Goal: Communication & Community: Answer question/provide support

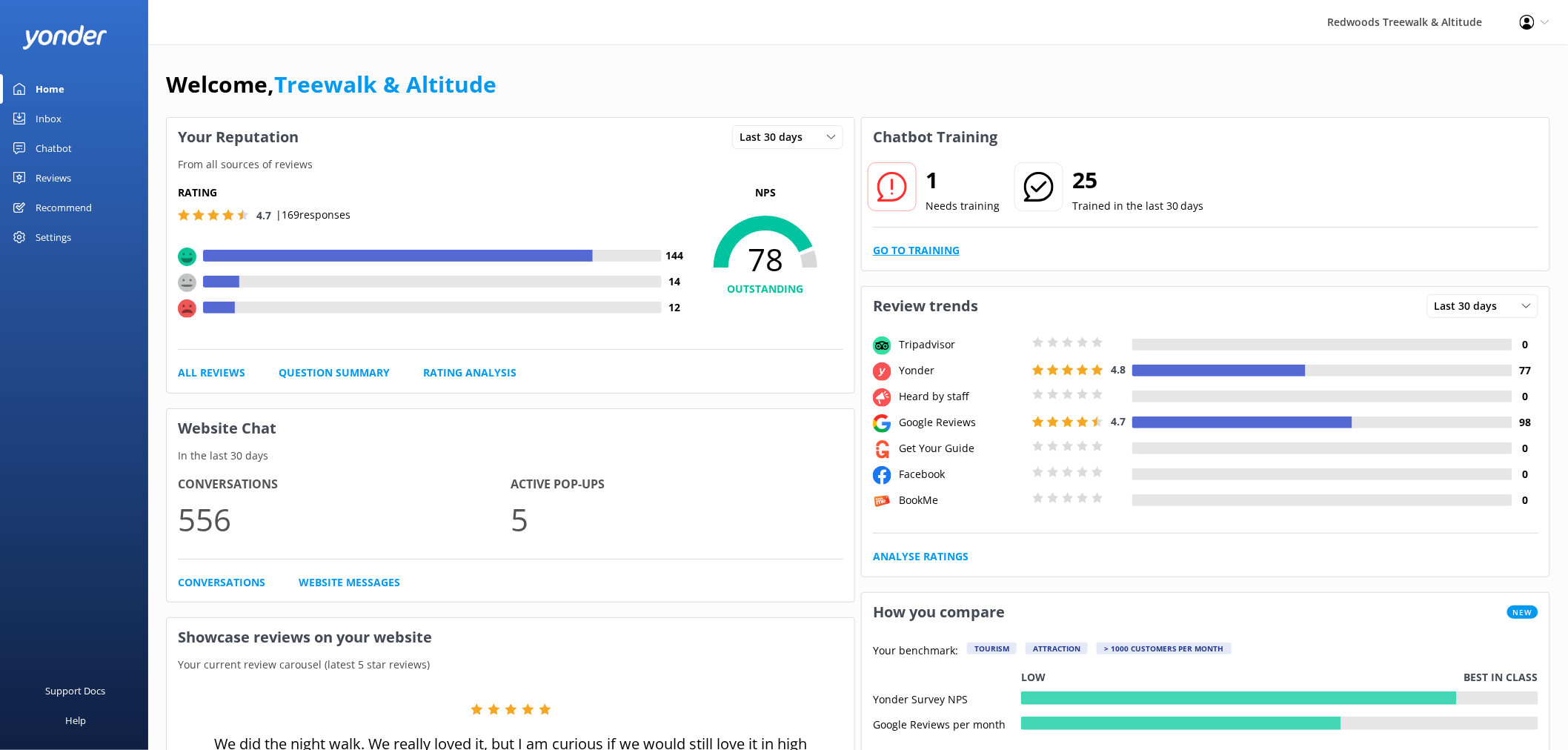
click at [939, 258] on link "Go to Training" at bounding box center [916, 250] width 86 height 16
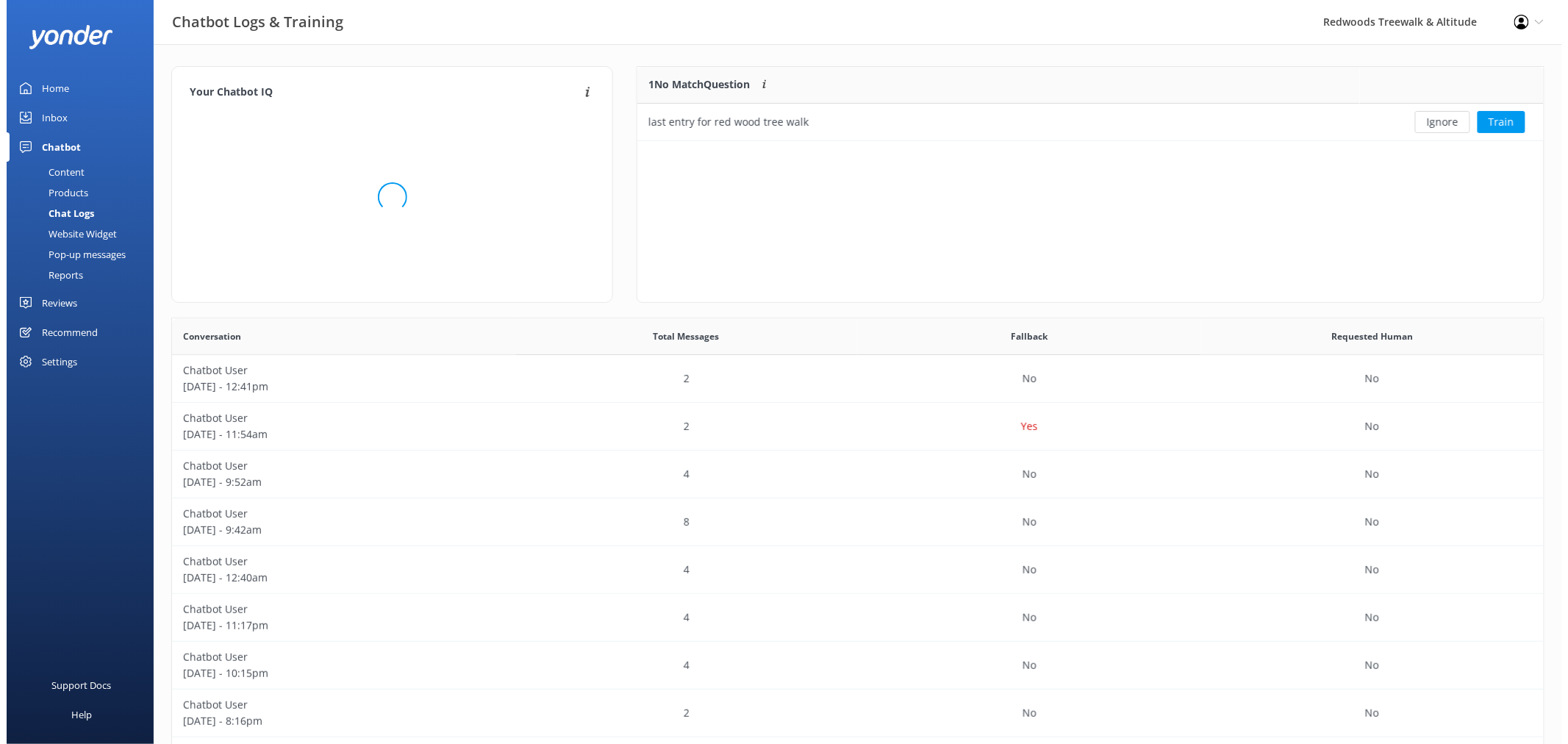
scroll to position [61, 894]
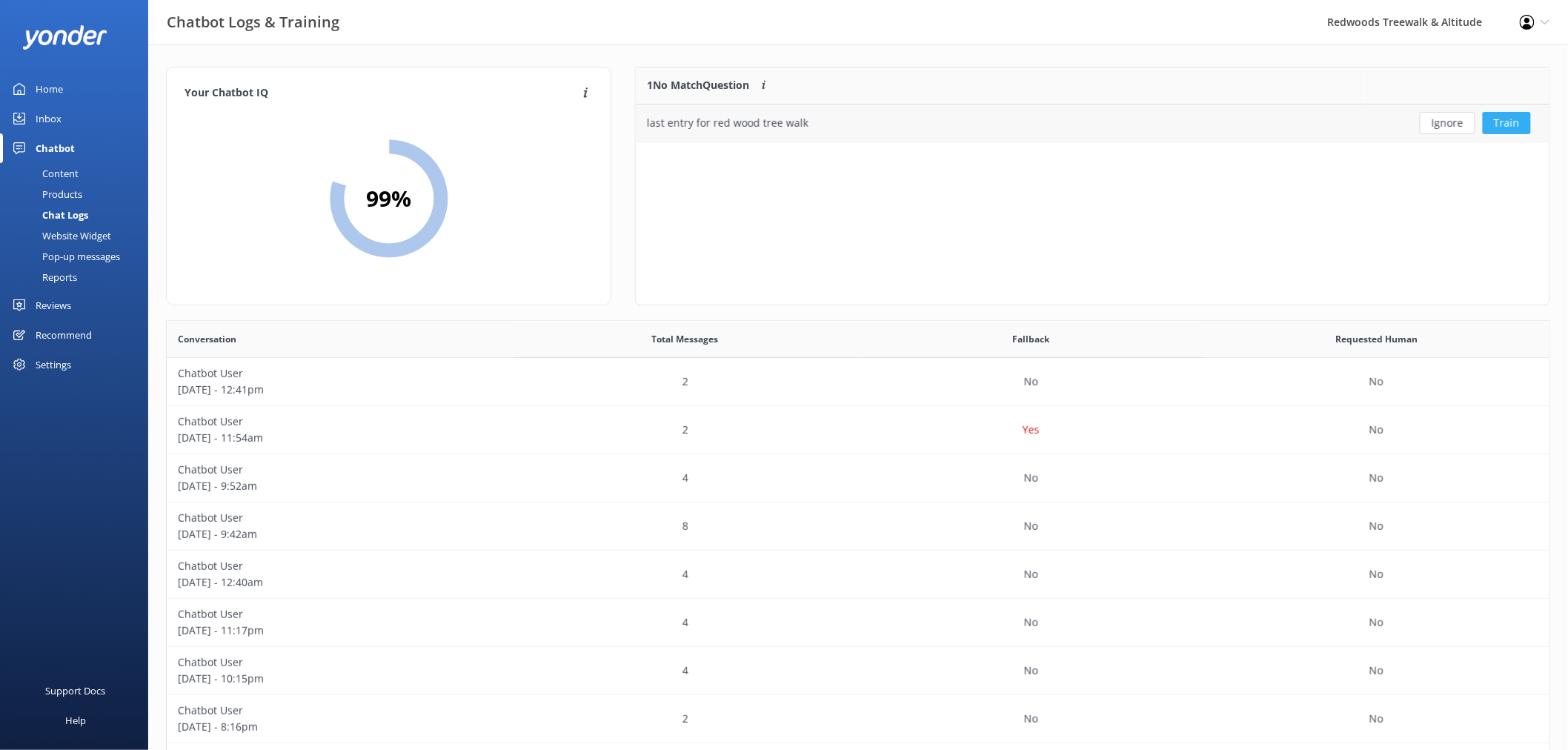
click at [1504, 113] on button "Train" at bounding box center [1506, 122] width 48 height 22
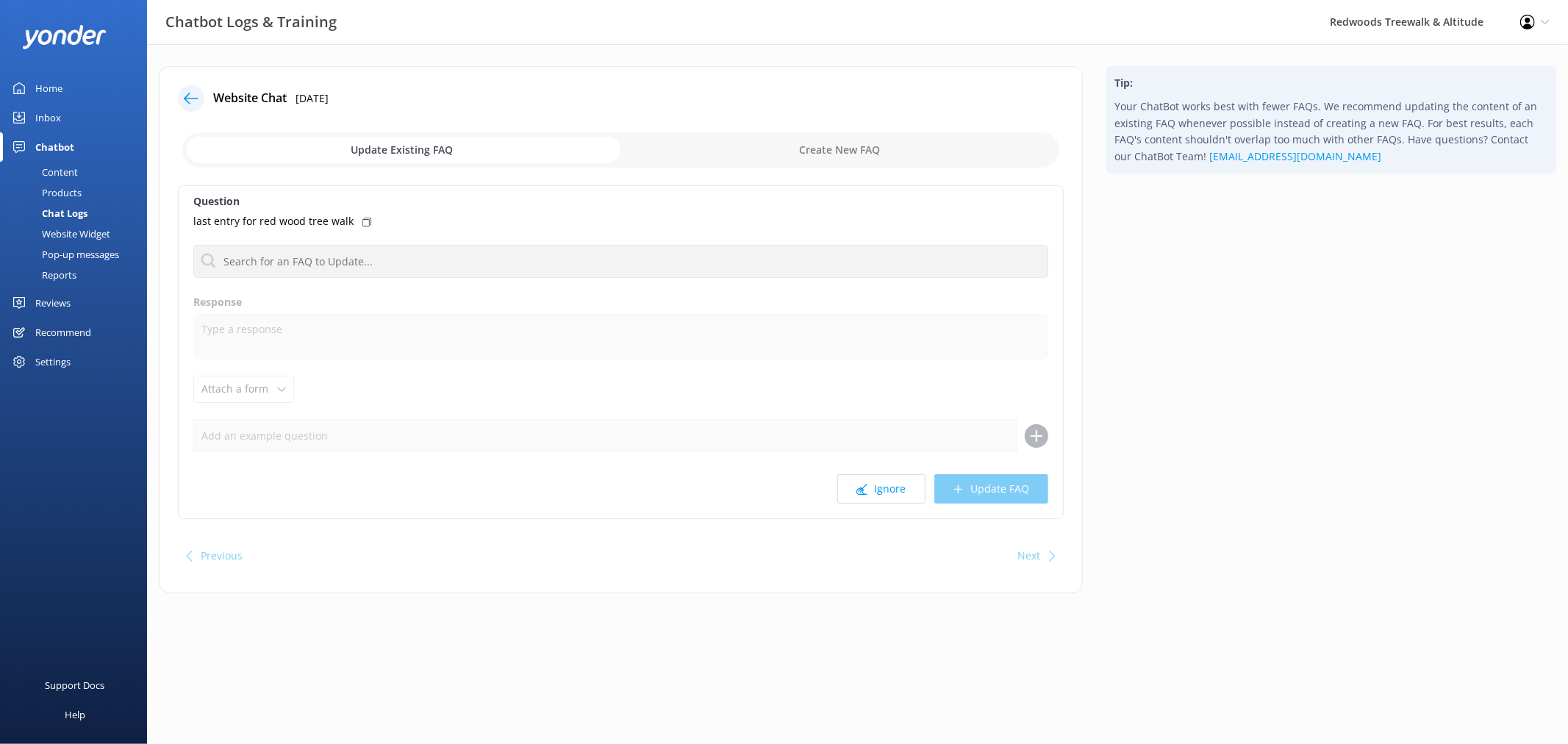
click at [560, 240] on div "Question last entry for red wood tree walk No FAQs available Response Attach a …" at bounding box center [621, 352] width 886 height 334
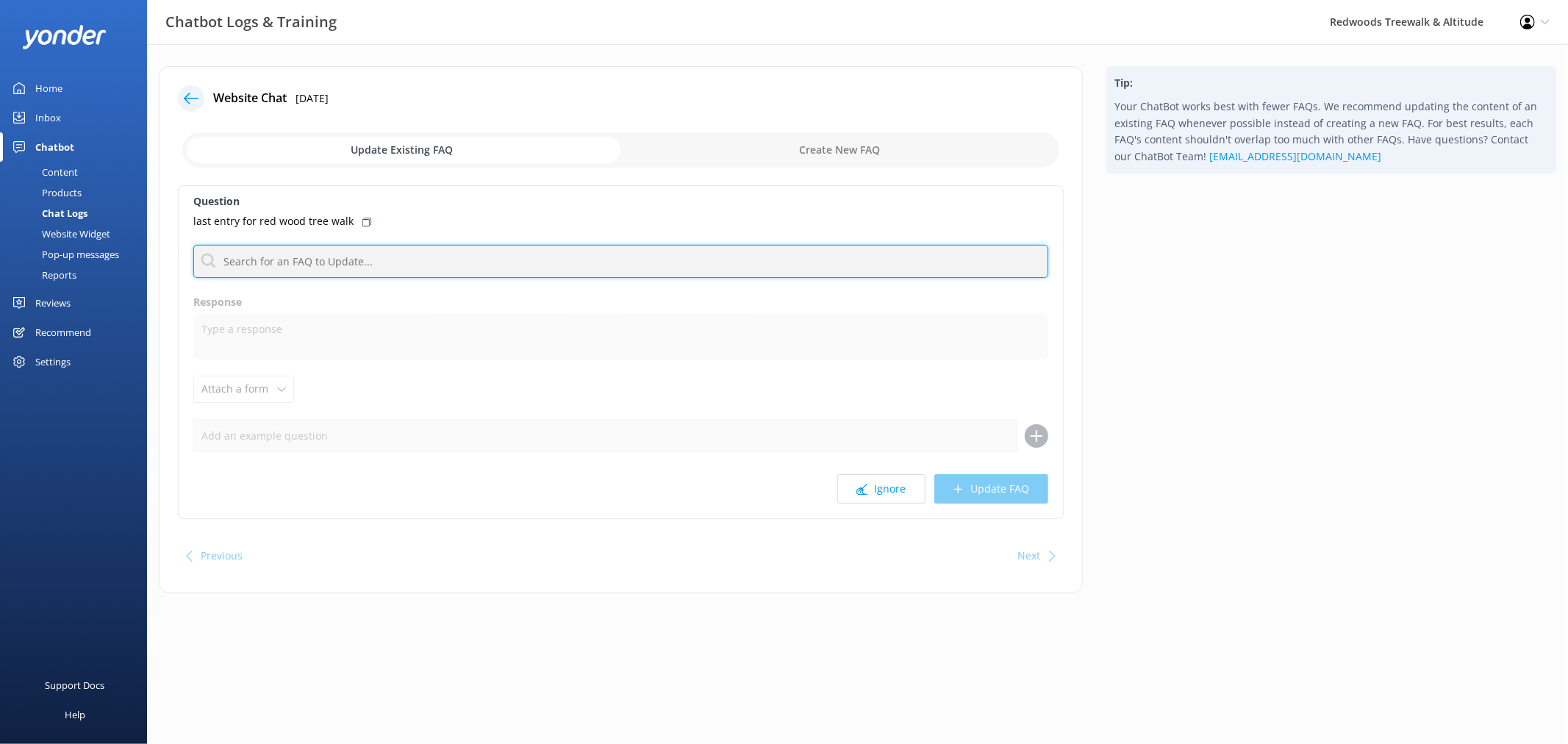
click at [556, 260] on input "text" at bounding box center [620, 261] width 855 height 33
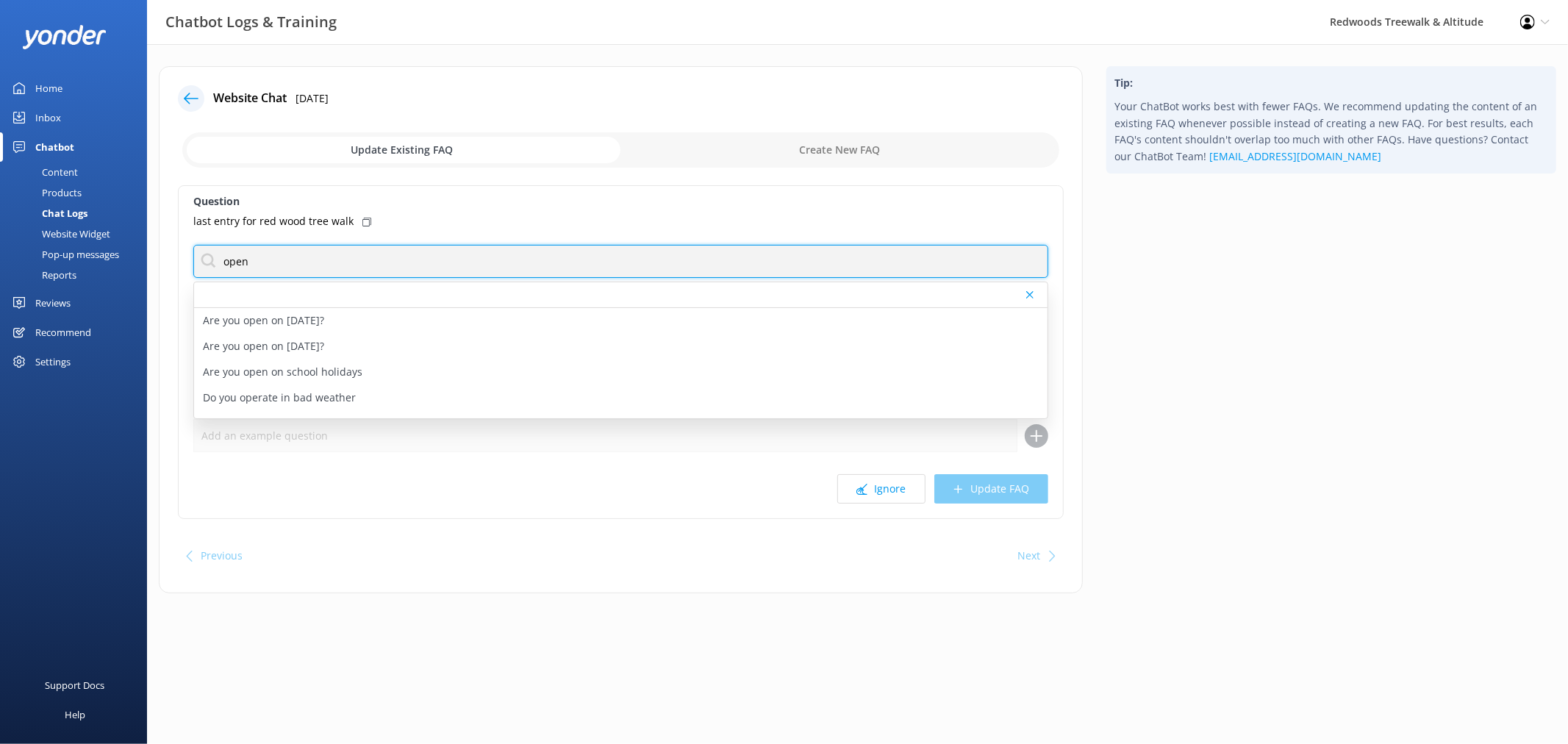
click at [431, 269] on input "open" at bounding box center [620, 261] width 855 height 33
click at [432, 269] on input "open" at bounding box center [620, 261] width 855 height 33
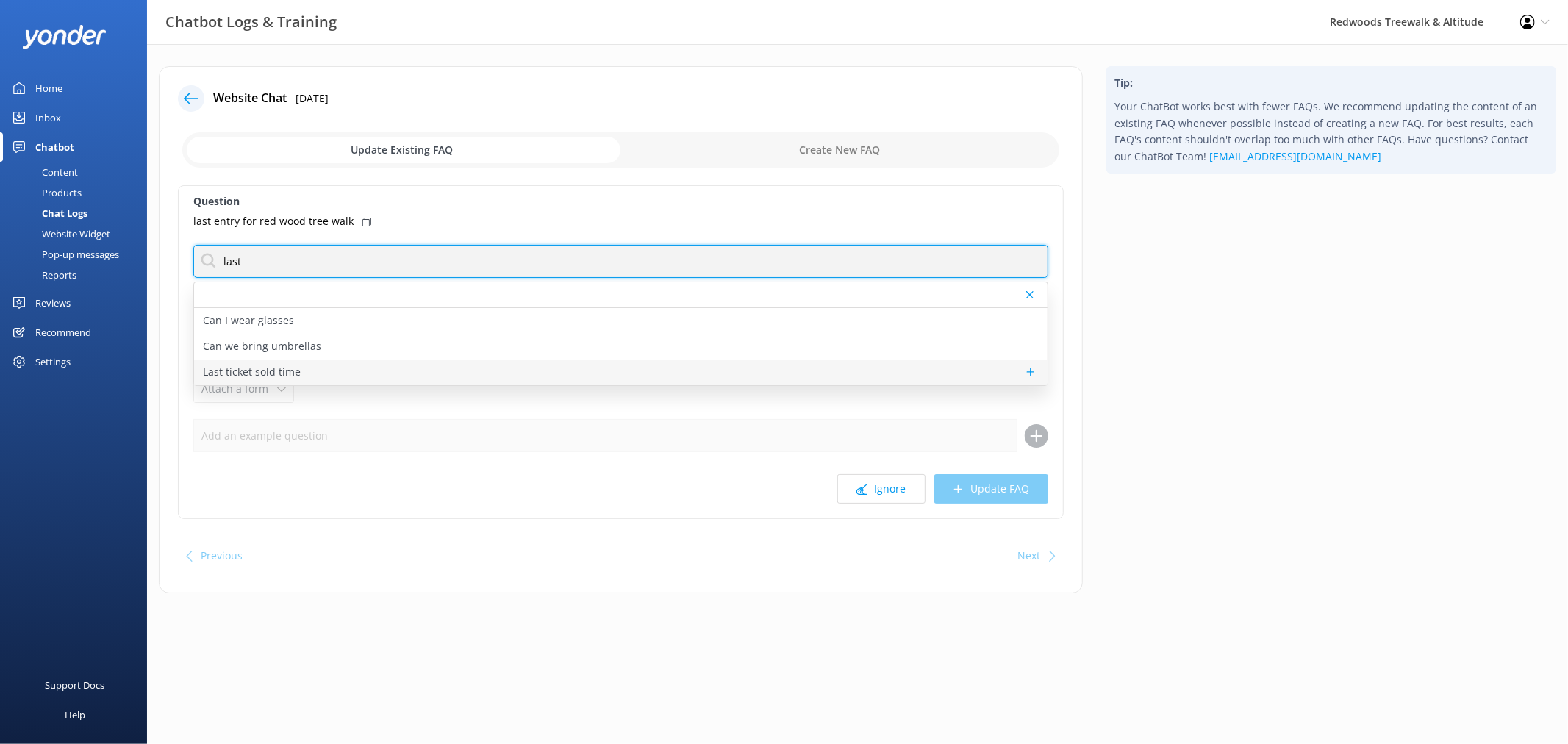
type input "last"
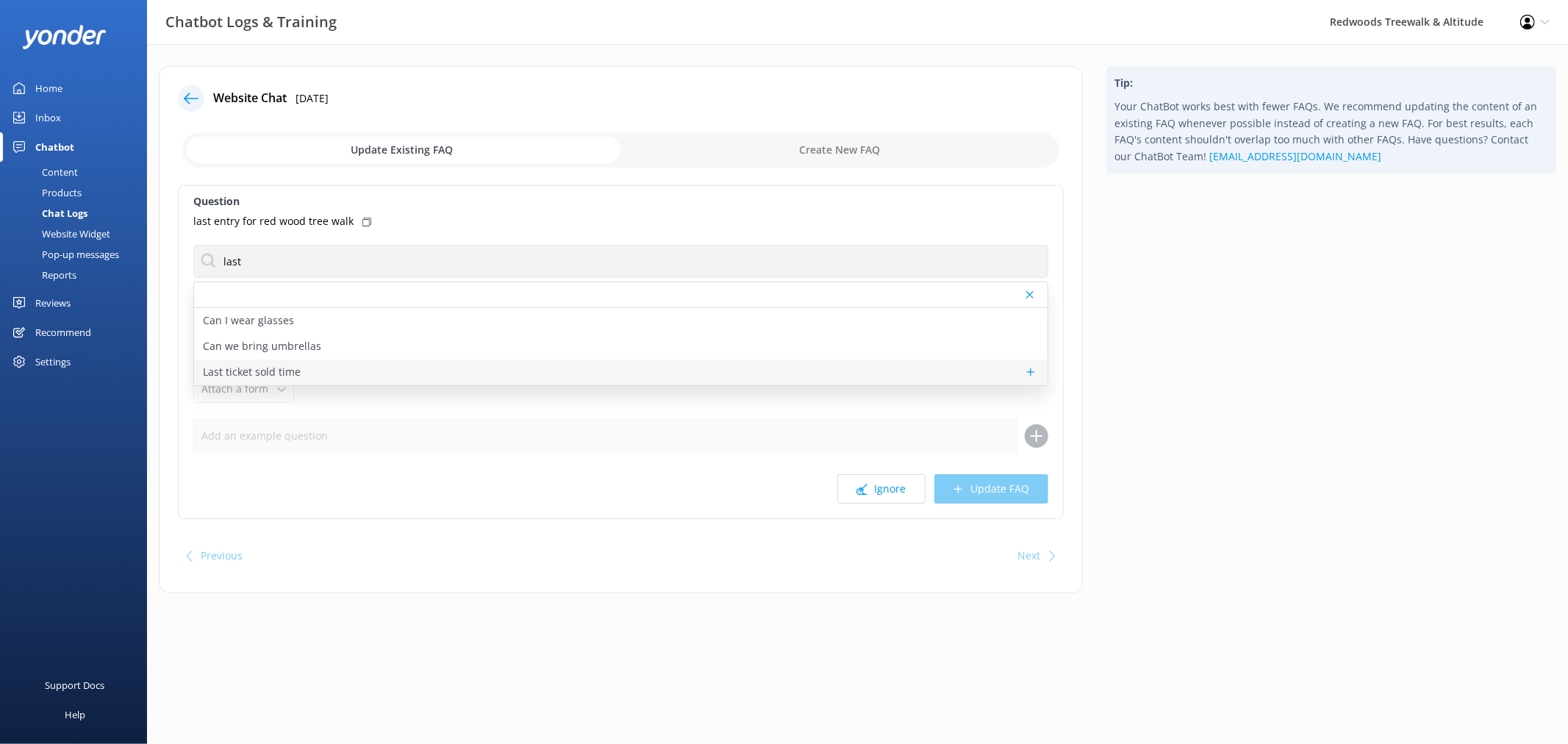
click at [398, 364] on div "Last ticket sold time" at bounding box center [621, 373] width 854 height 26
type textarea "For last ticket sold times, please check our website FAQs [URL][DOMAIN_NAME]"
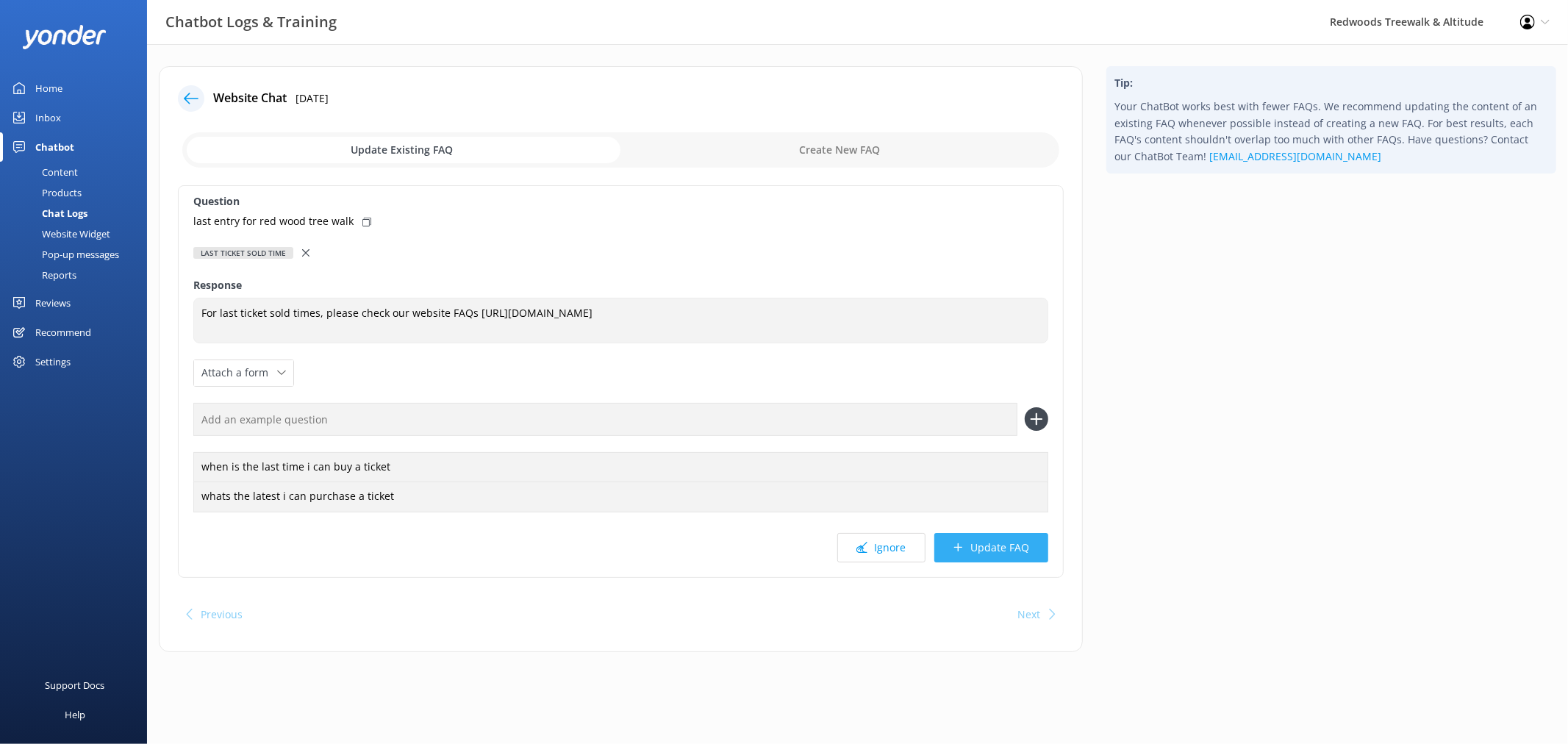
click at [1016, 535] on button "Update FAQ" at bounding box center [991, 547] width 114 height 29
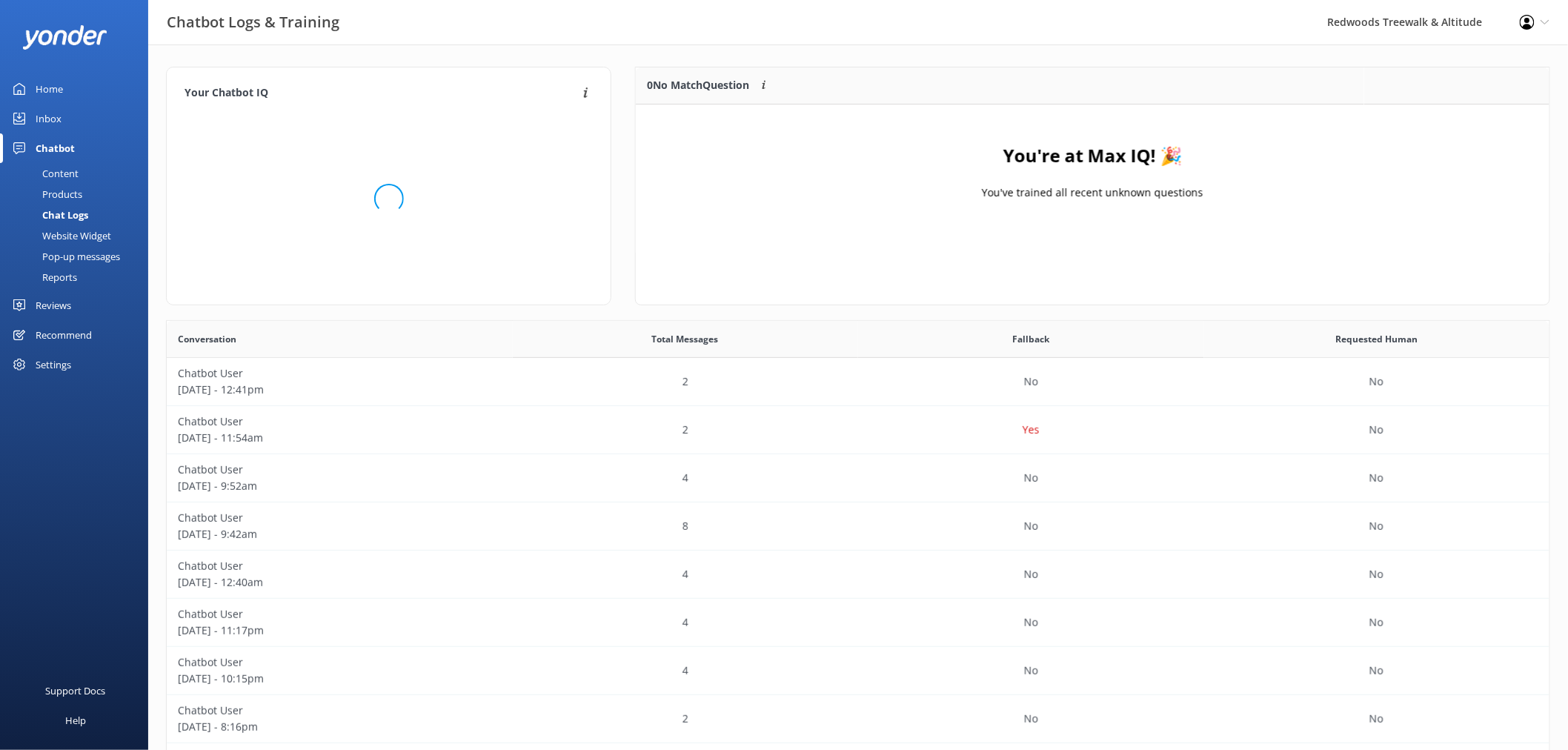
scroll to position [173, 901]
